Goal: Task Accomplishment & Management: Complete application form

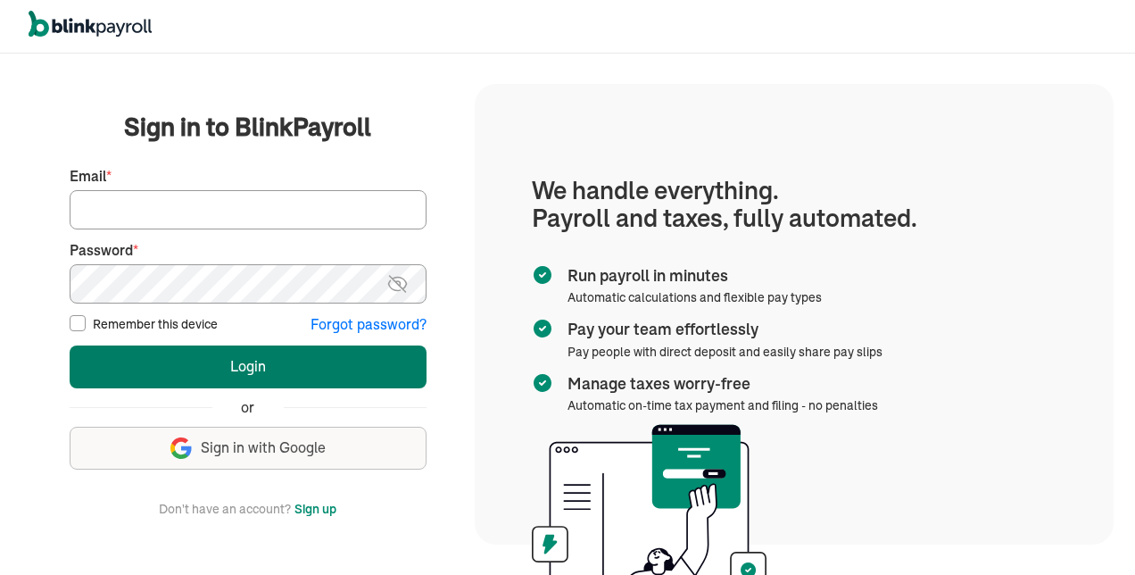
type input "tsimms@iubehavioralservicesllc.com"
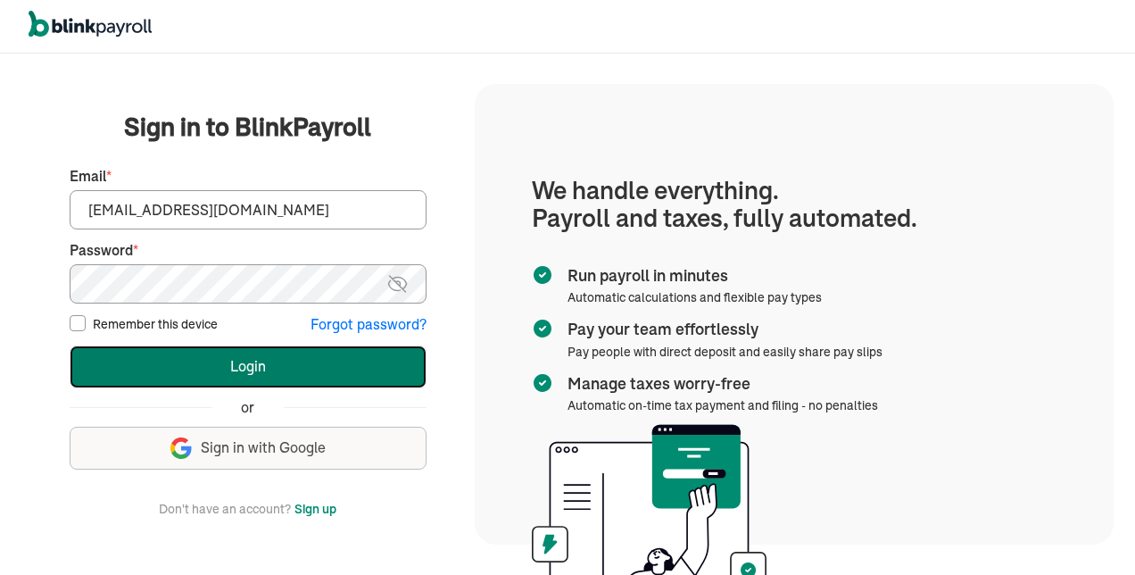
click at [254, 369] on button "Login" at bounding box center [248, 366] width 357 height 43
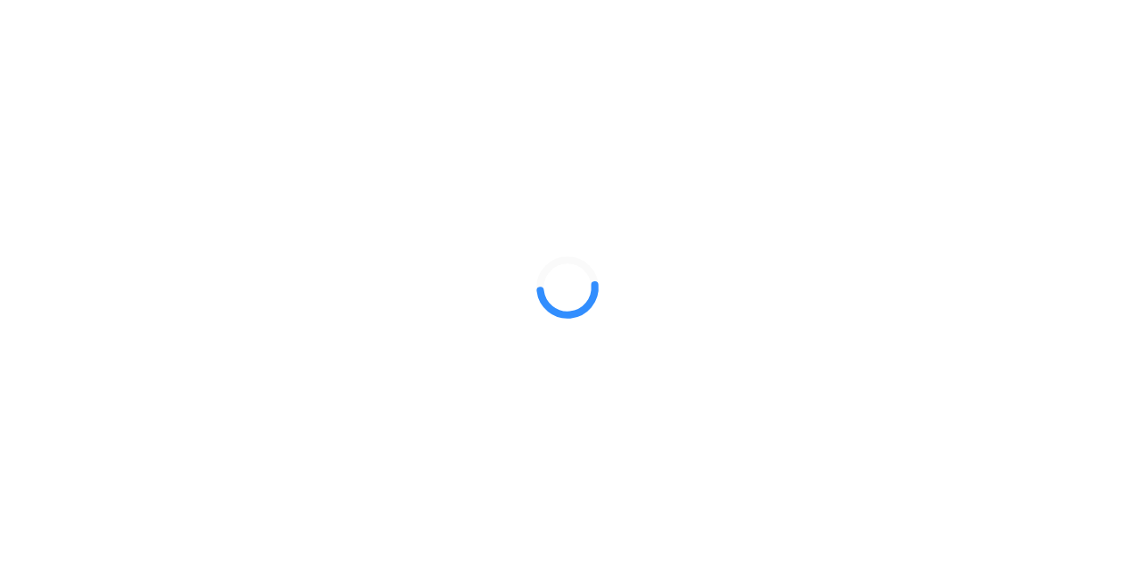
click at [254, 366] on div at bounding box center [567, 287] width 1135 height 575
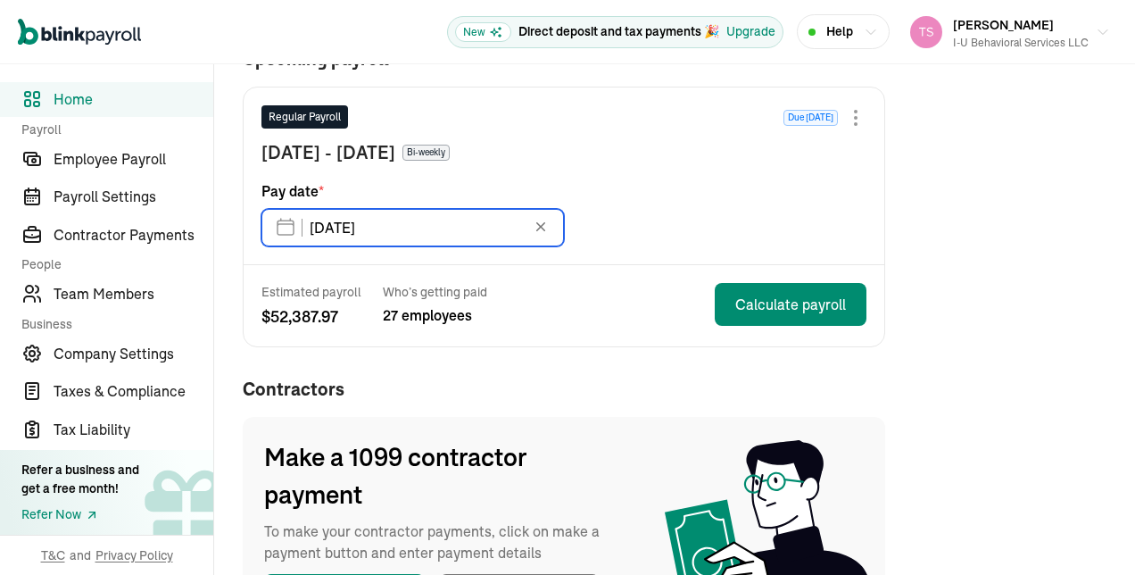
click at [285, 227] on input "08/29/2025" at bounding box center [413, 227] width 303 height 37
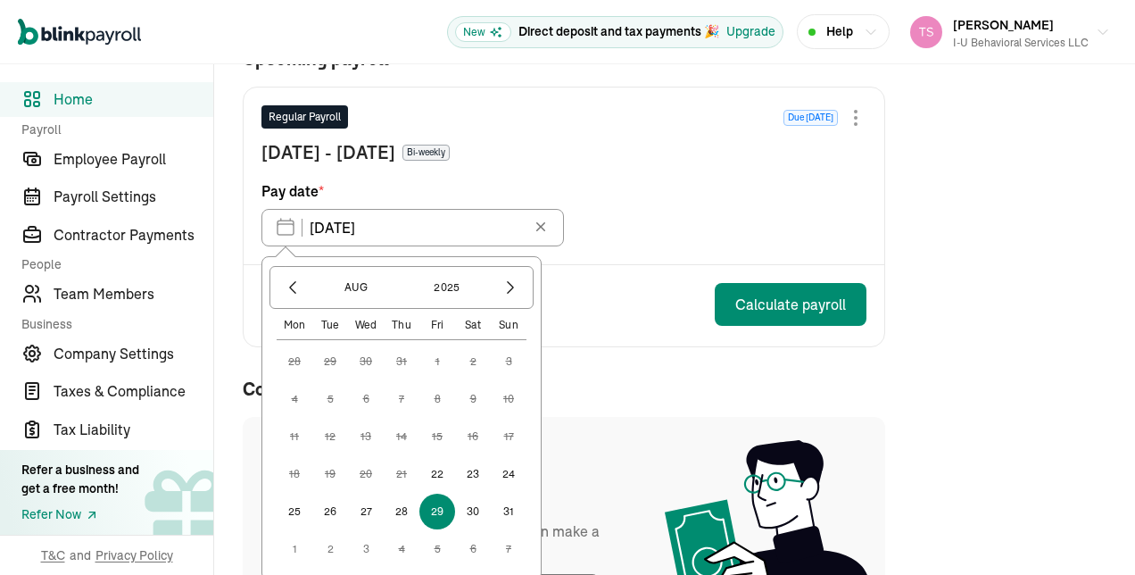
click at [592, 207] on div "Regular Payroll Due in 14 days Jul 27 - Aug 9, 2025 Bi-weekly Pay date * 08/29/…" at bounding box center [564, 175] width 641 height 177
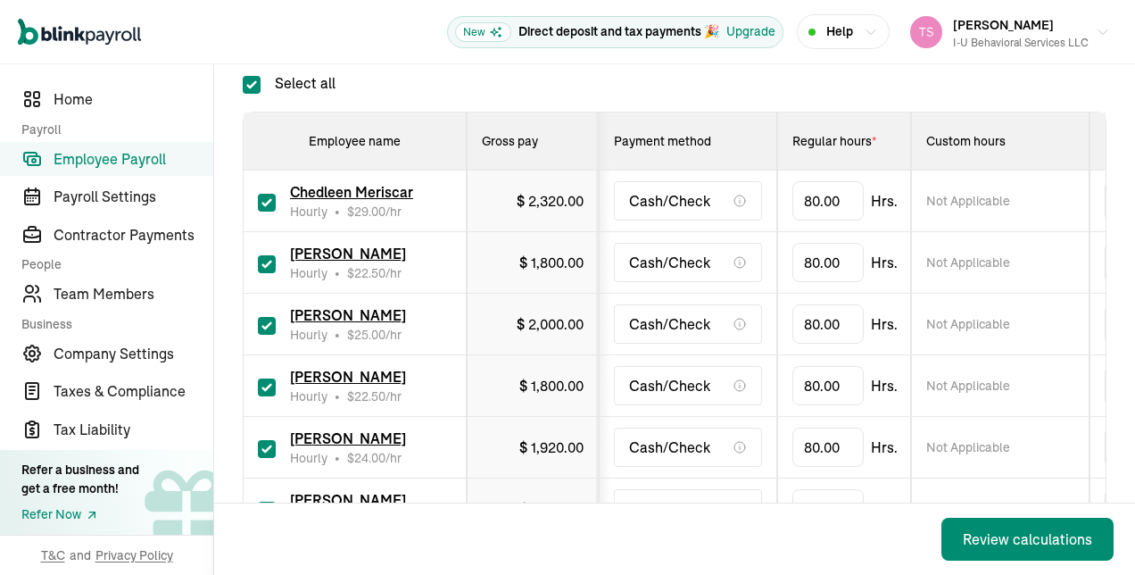
click at [271, 204] on input "checkbox" at bounding box center [267, 203] width 18 height 18
checkbox input "false"
type input "0.00"
click at [271, 264] on input "checkbox" at bounding box center [267, 264] width 18 height 18
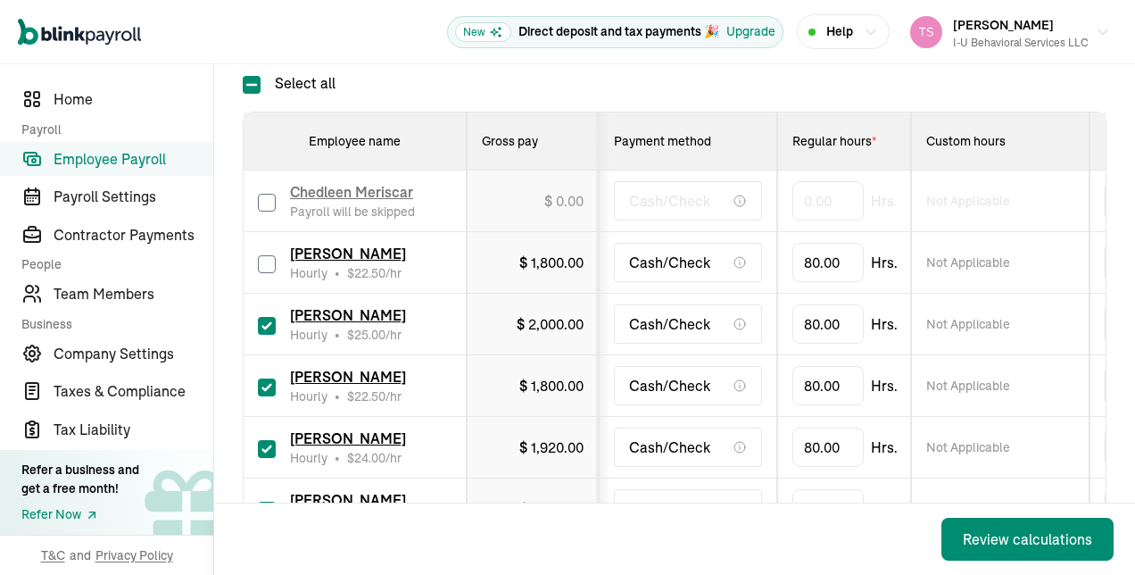
checkbox input "false"
type input "0.00"
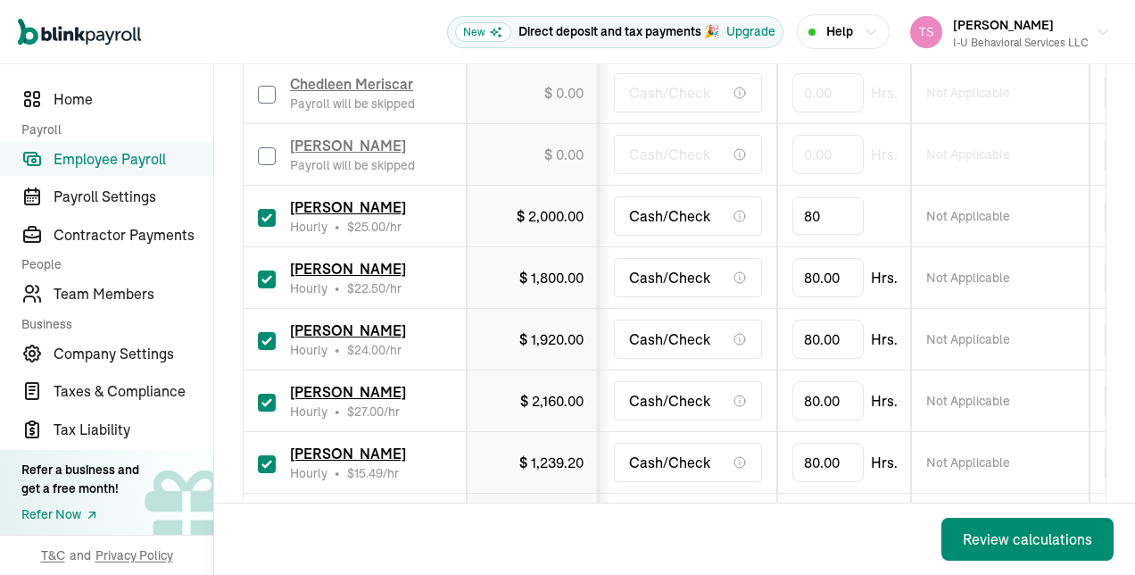
type input "8"
type input "16.5"
click at [772, 376] on td "Cash/Check" at bounding box center [688, 401] width 179 height 62
type input "8"
type input "23"
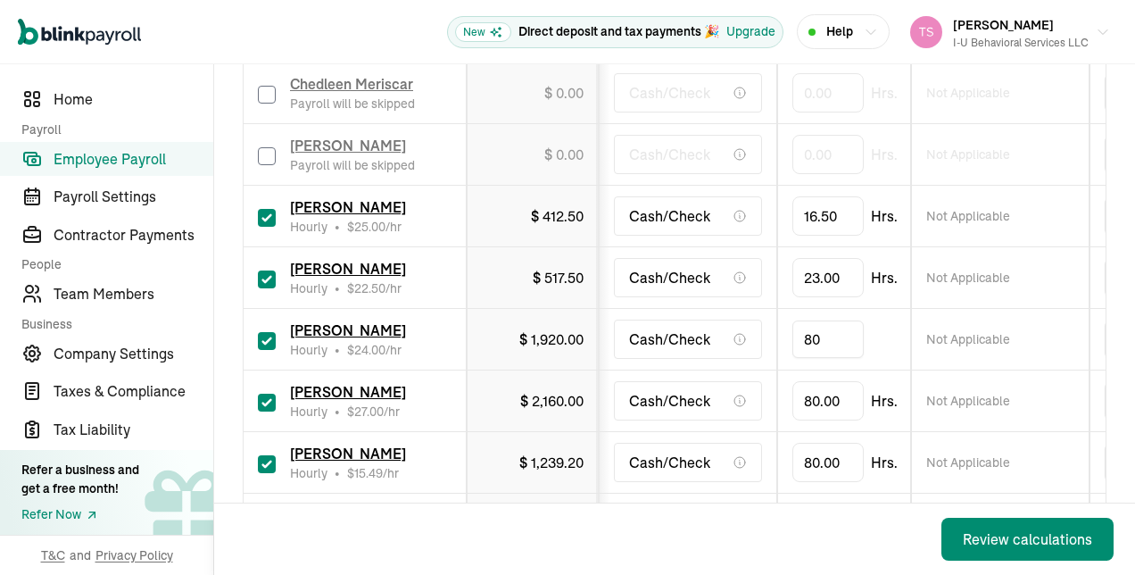
click at [827, 341] on input "80" at bounding box center [828, 338] width 71 height 37
type input "11"
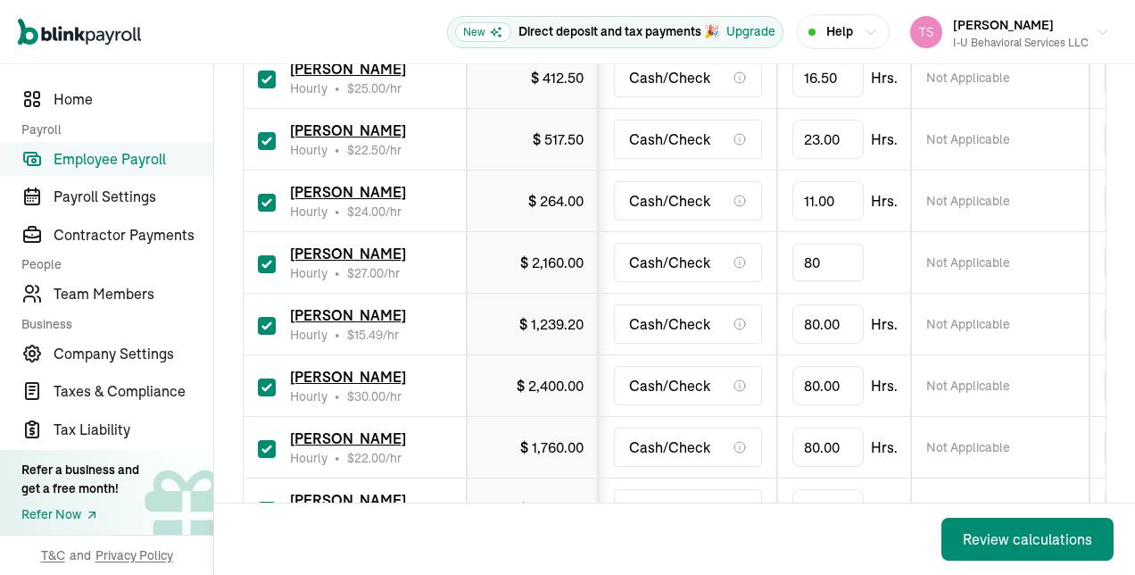
type input "8"
type input "4"
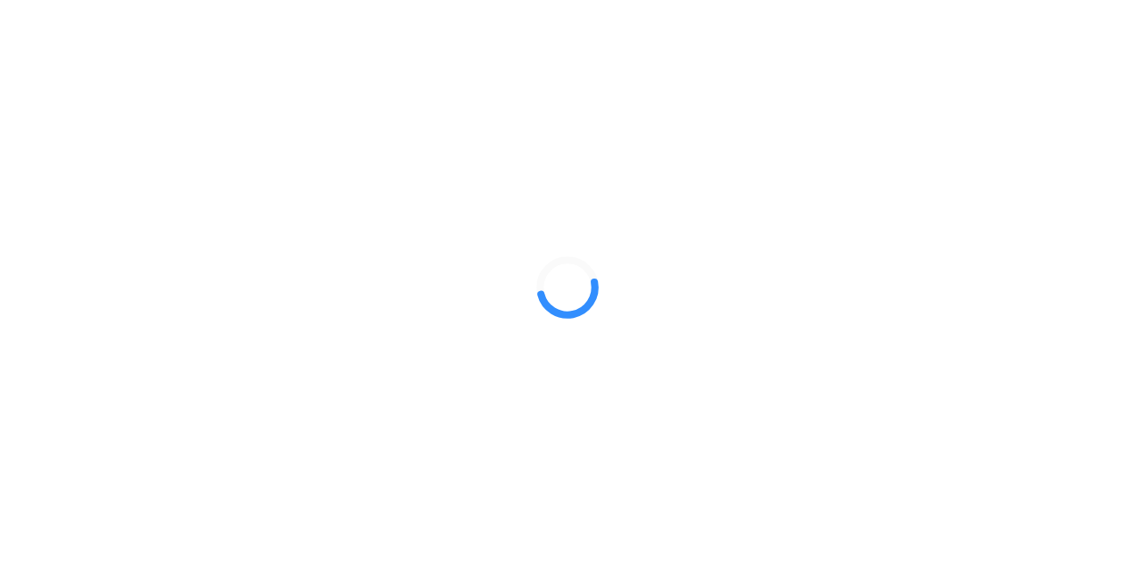
click at [254, 366] on div at bounding box center [567, 287] width 1135 height 575
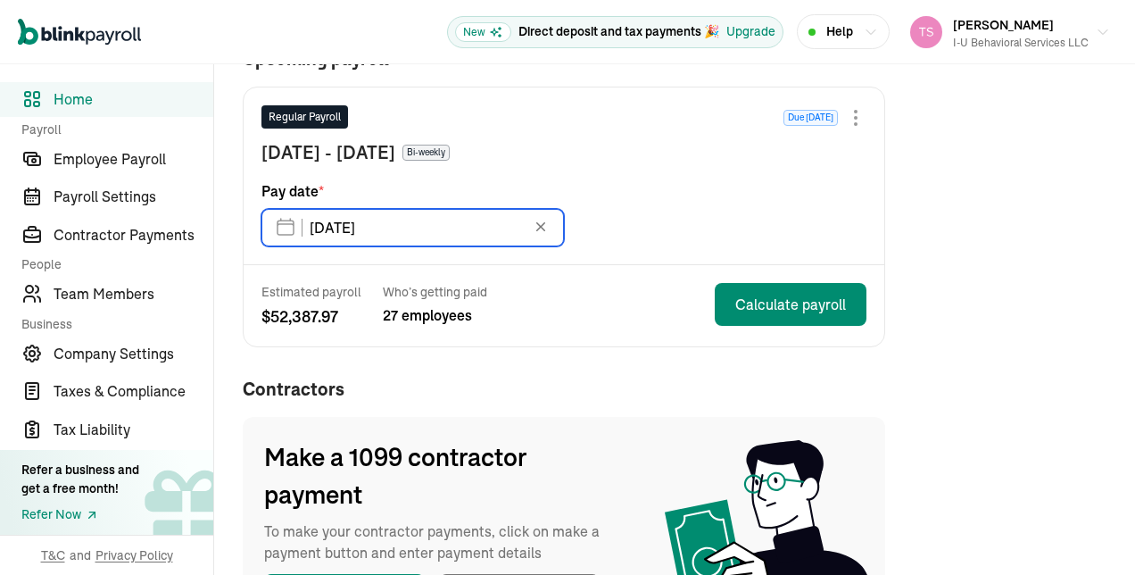
click at [285, 227] on input "08/29/2025" at bounding box center [413, 227] width 303 height 37
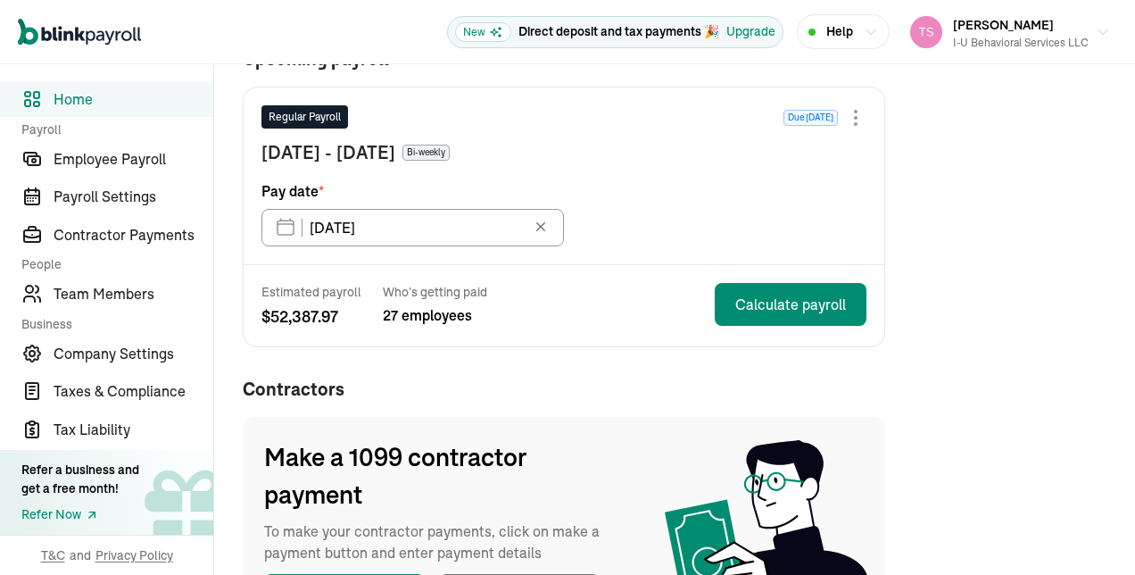
click at [592, 207] on div "Regular Payroll Due in 14 days Jul 27 - Aug 9, 2025 Bi-weekly Pay date * 08/29/…" at bounding box center [564, 175] width 641 height 177
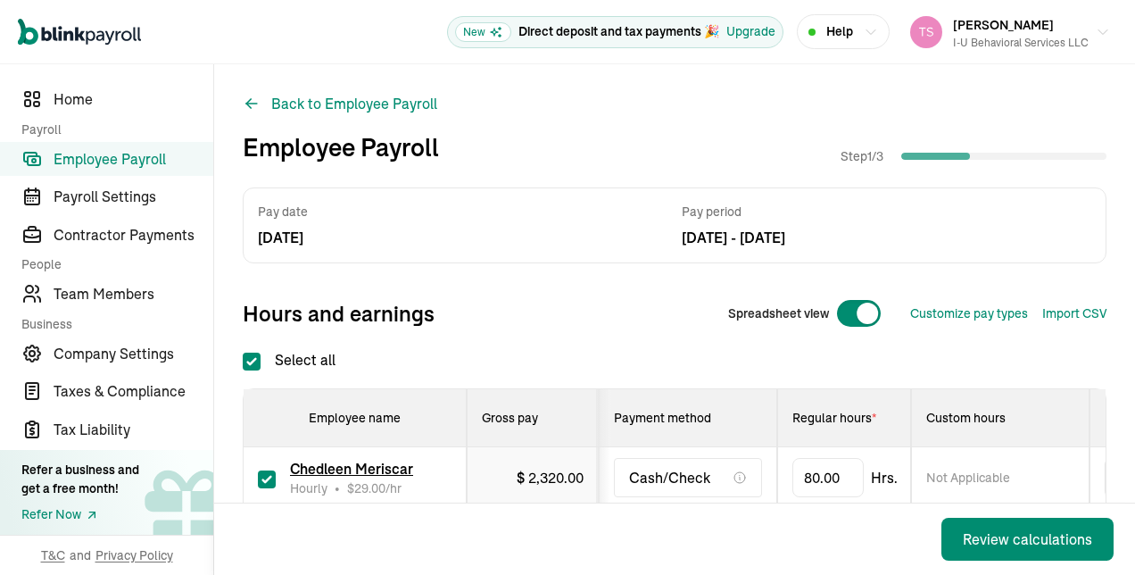
checkbox input "true"
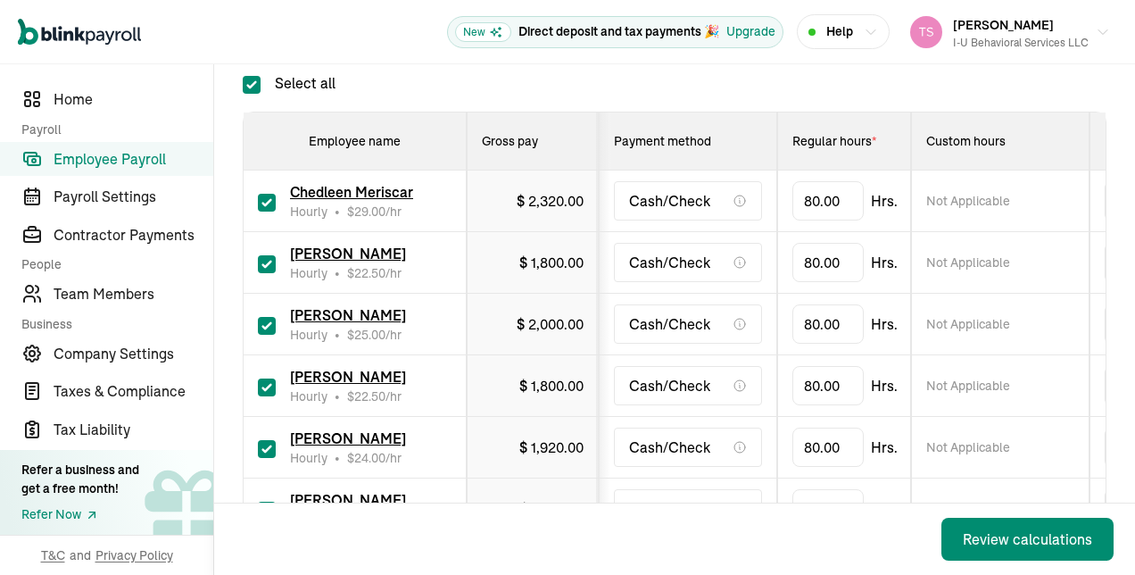
click at [271, 204] on input "checkbox" at bounding box center [267, 203] width 18 height 18
checkbox input "false"
type input "0.00"
click at [271, 264] on input "checkbox" at bounding box center [267, 264] width 18 height 18
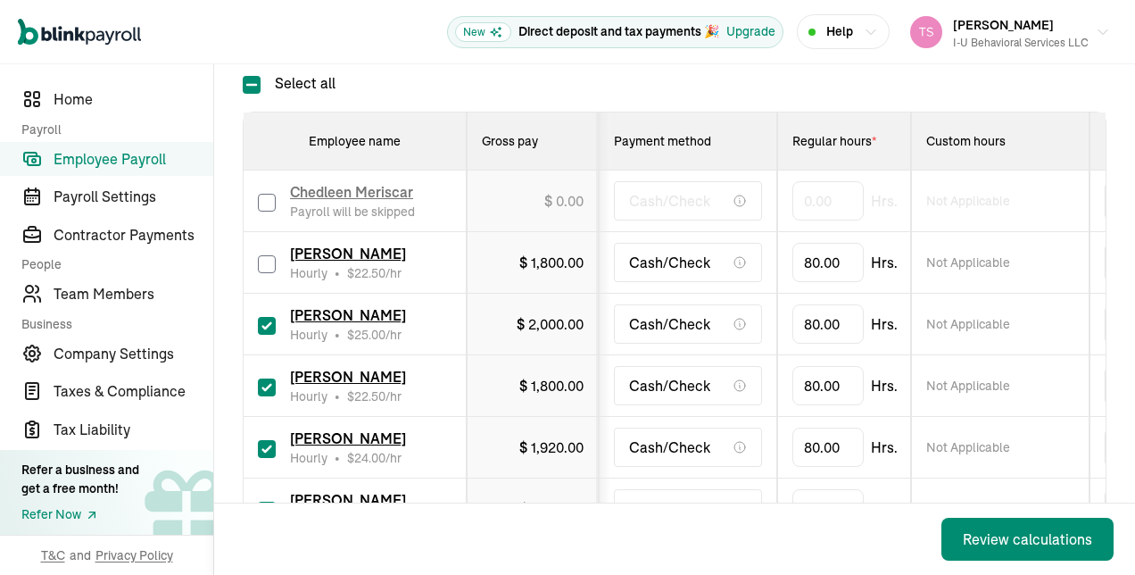
checkbox input "false"
type input "0.00"
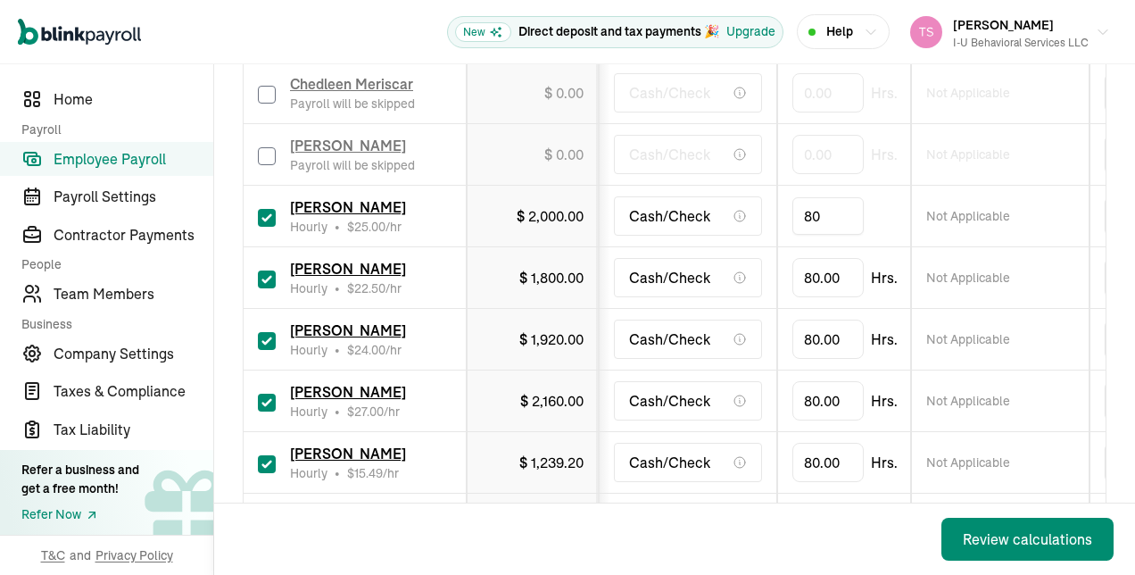
type input "8"
type input "16.5"
click at [772, 376] on td "Cash/Check" at bounding box center [688, 401] width 179 height 62
type input "8"
type input "23"
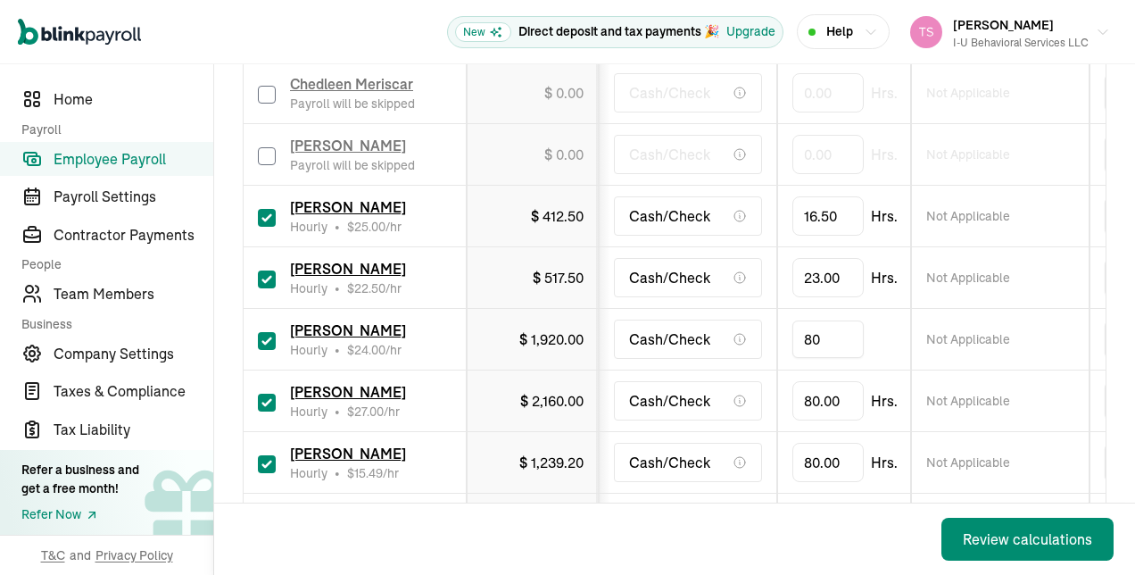
click at [827, 341] on input "80" at bounding box center [828, 338] width 71 height 37
type input "11"
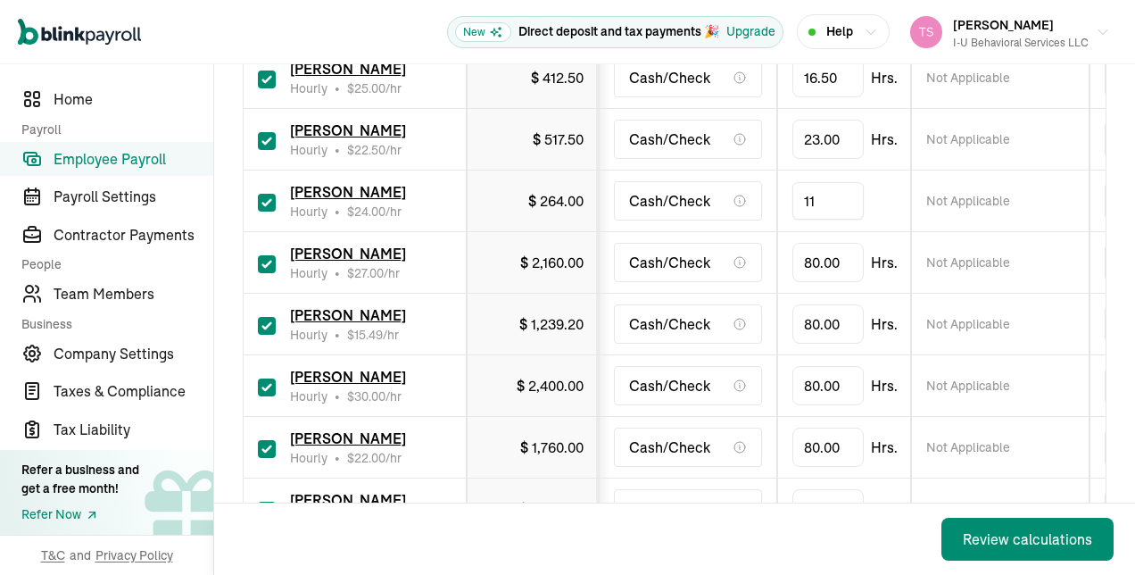
scroll to position [523, 0]
type input "8"
type input "41."
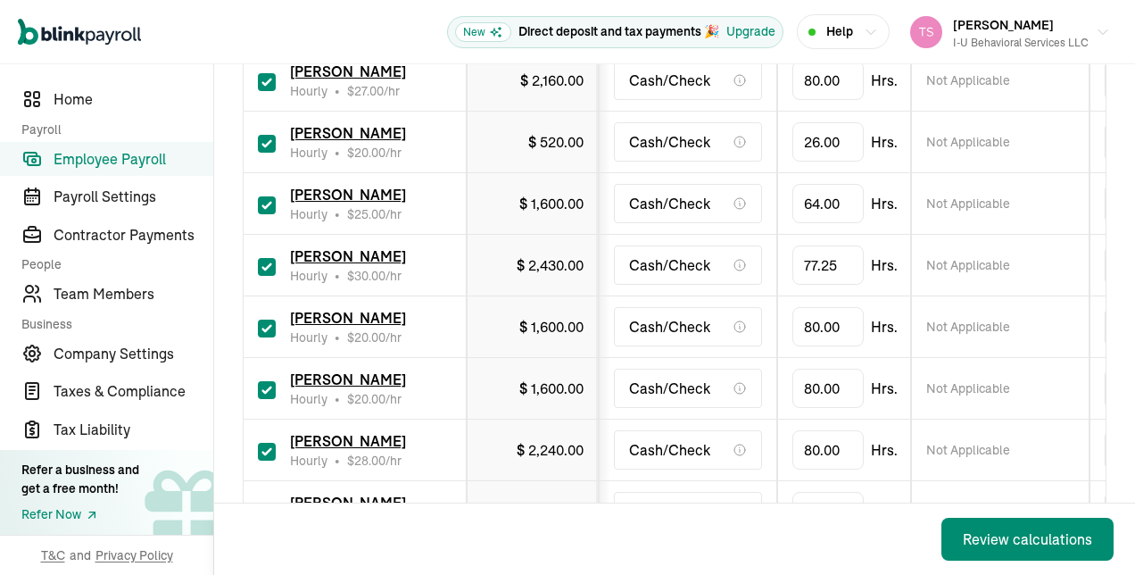
click at [271, 320] on input "checkbox" at bounding box center [267, 329] width 18 height 18
checkbox input "false"
type input "0.00"
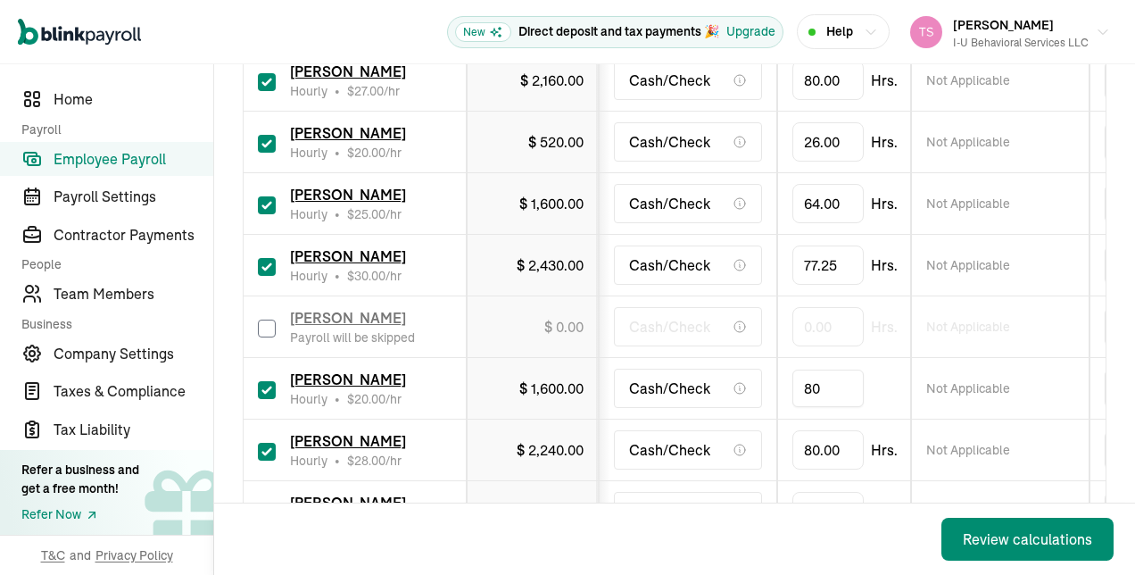
click at [823, 370] on input "80" at bounding box center [828, 388] width 71 height 37
type input "72"
click at [832, 431] on input "80" at bounding box center [828, 449] width 71 height 37
type input "13"
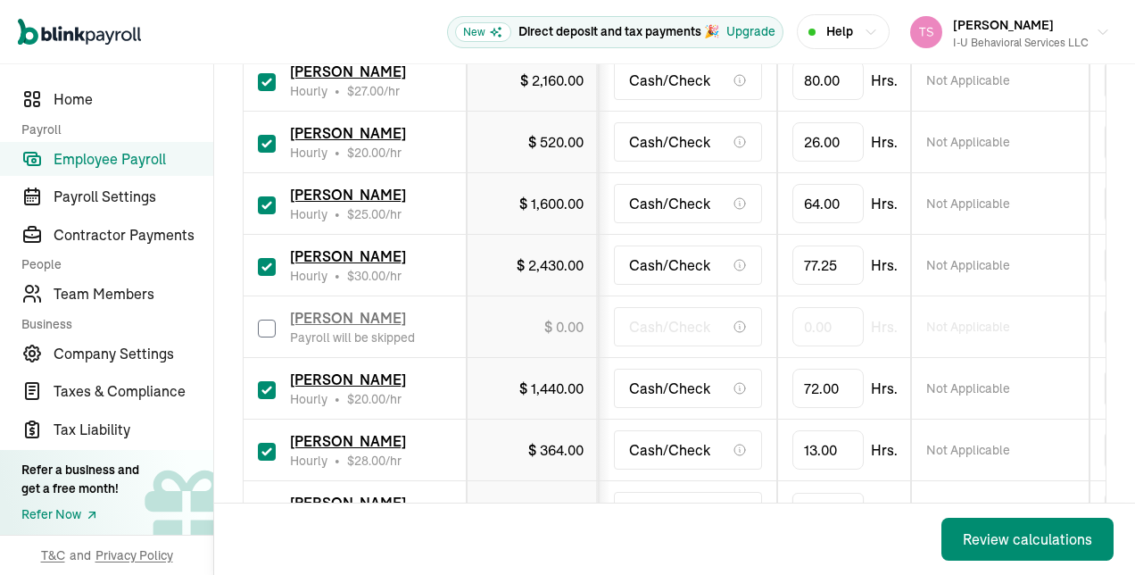
click at [815, 493] on input "80" at bounding box center [828, 511] width 71 height 37
type input "56"
